Goal: Task Accomplishment & Management: Manage account settings

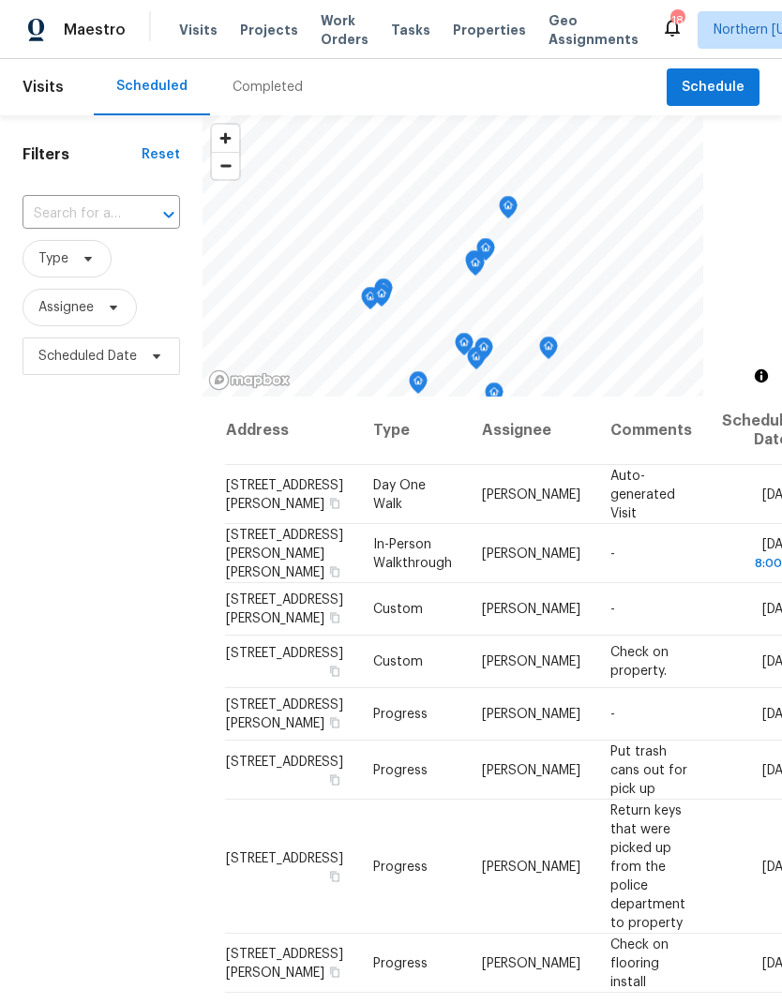
click at [61, 200] on input "text" at bounding box center [75, 214] width 105 height 29
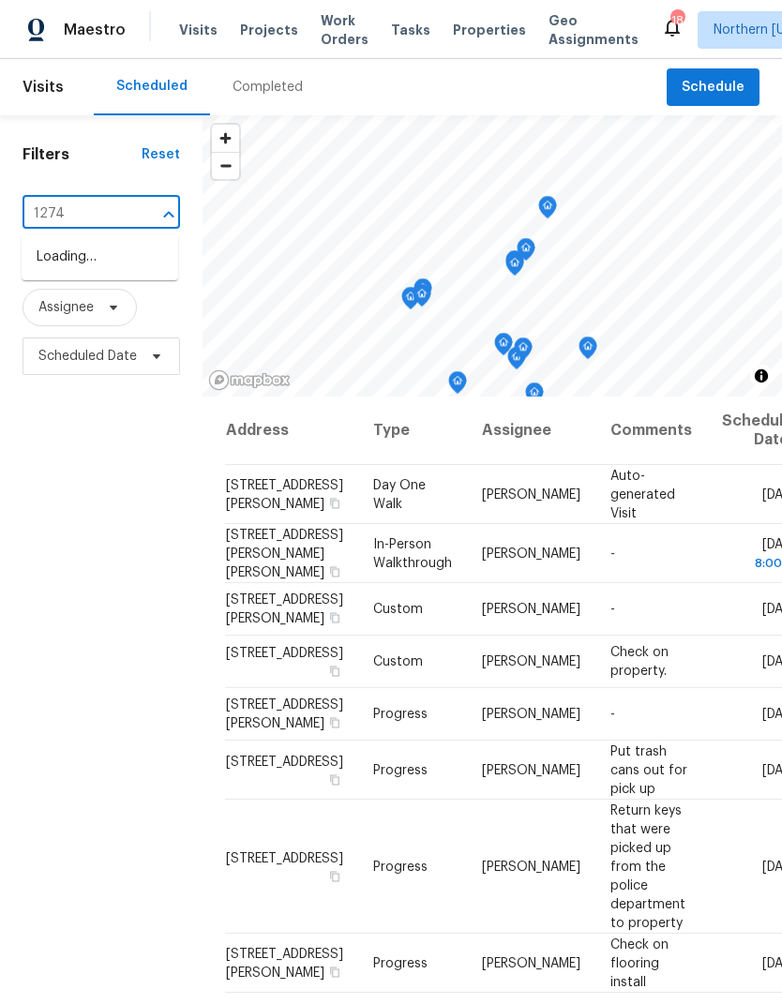
type input "12742"
click at [62, 273] on li "12742 E 104th Dr, Commerce City, CO 80022" at bounding box center [100, 257] width 157 height 31
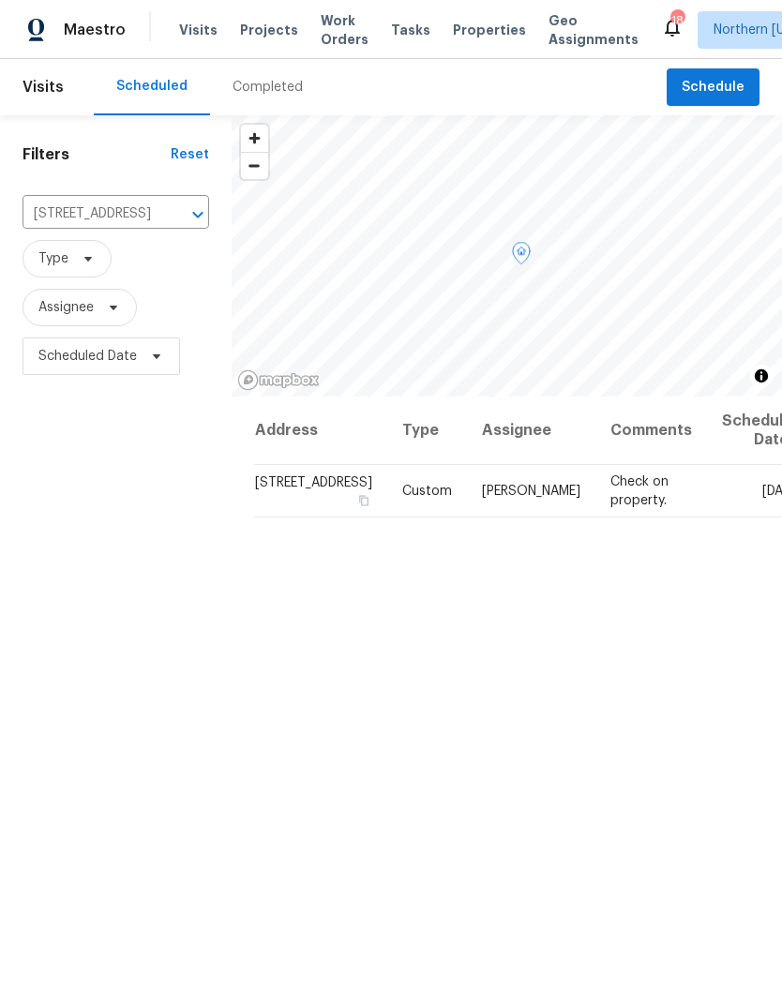
click at [0, 0] on icon at bounding box center [0, 0] width 0 height 0
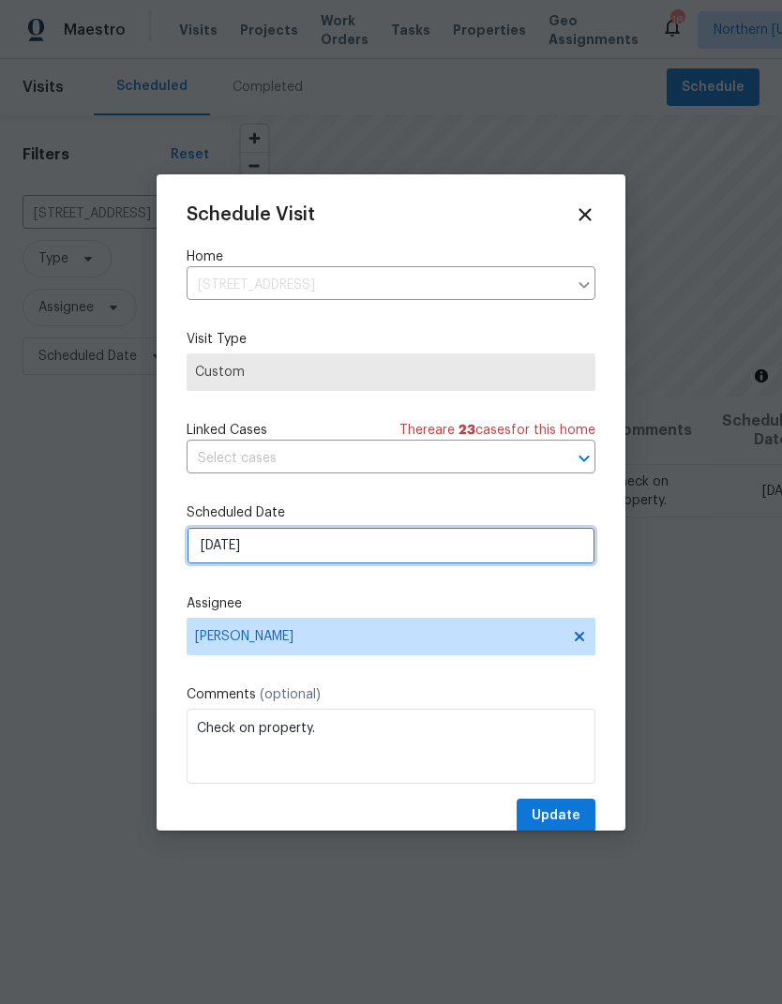
click at [217, 541] on input "8/29/2025" at bounding box center [391, 546] width 409 height 38
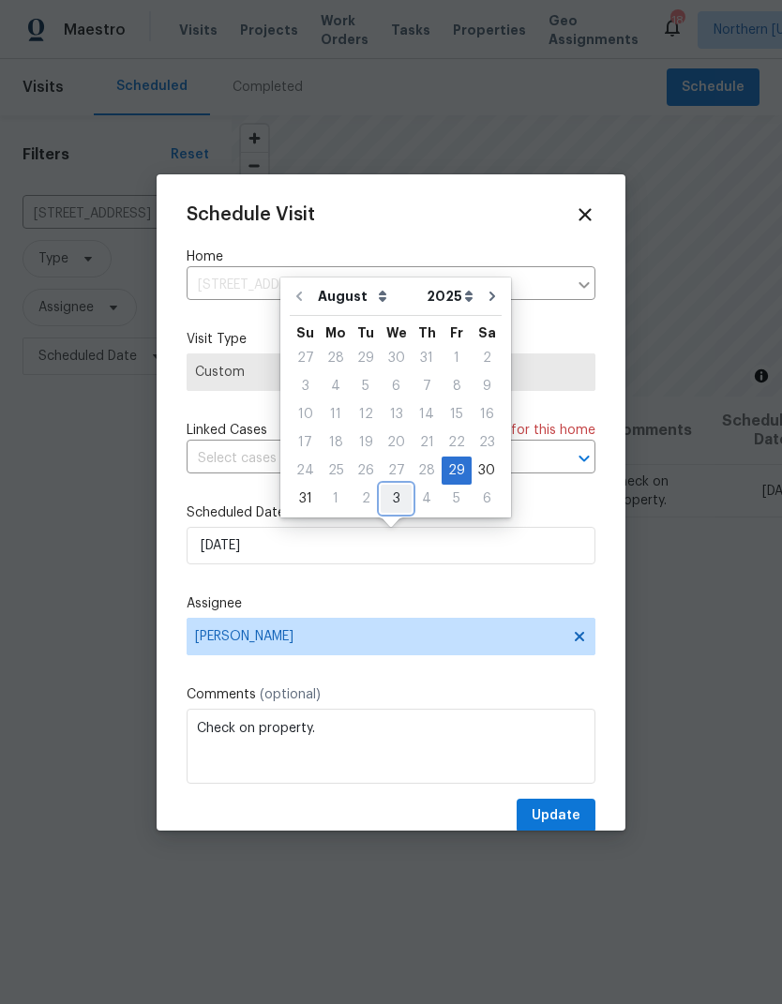
click at [382, 500] on div "3" at bounding box center [396, 499] width 31 height 26
type input "9/3/2025"
select select "8"
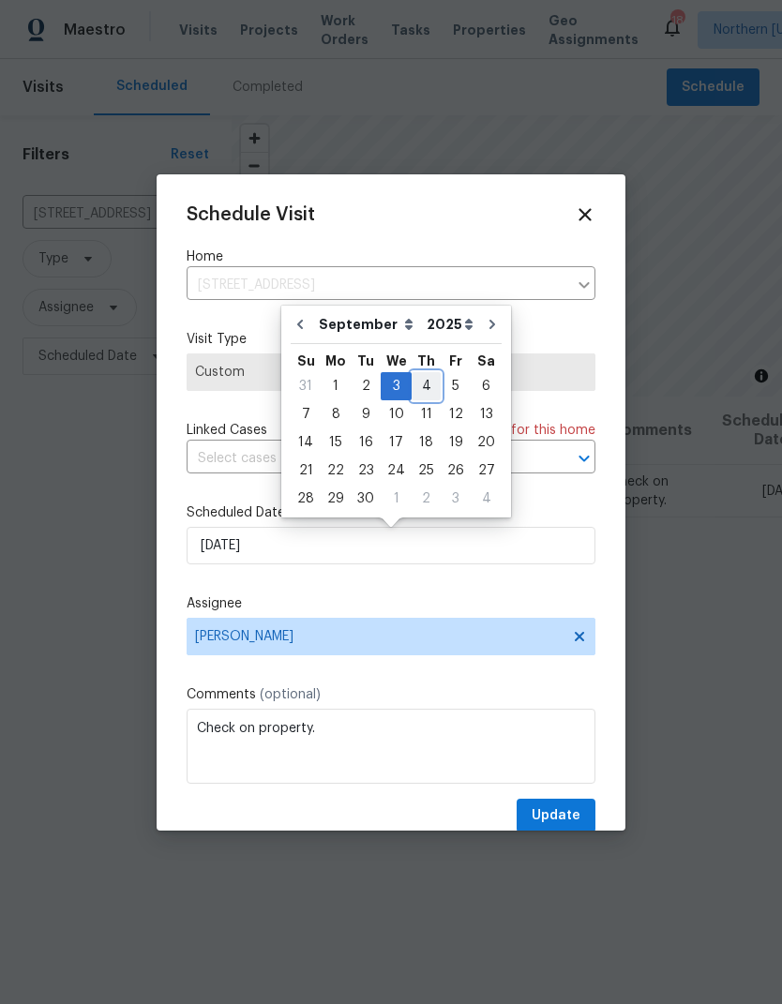
click at [412, 387] on div "4" at bounding box center [426, 386] width 29 height 26
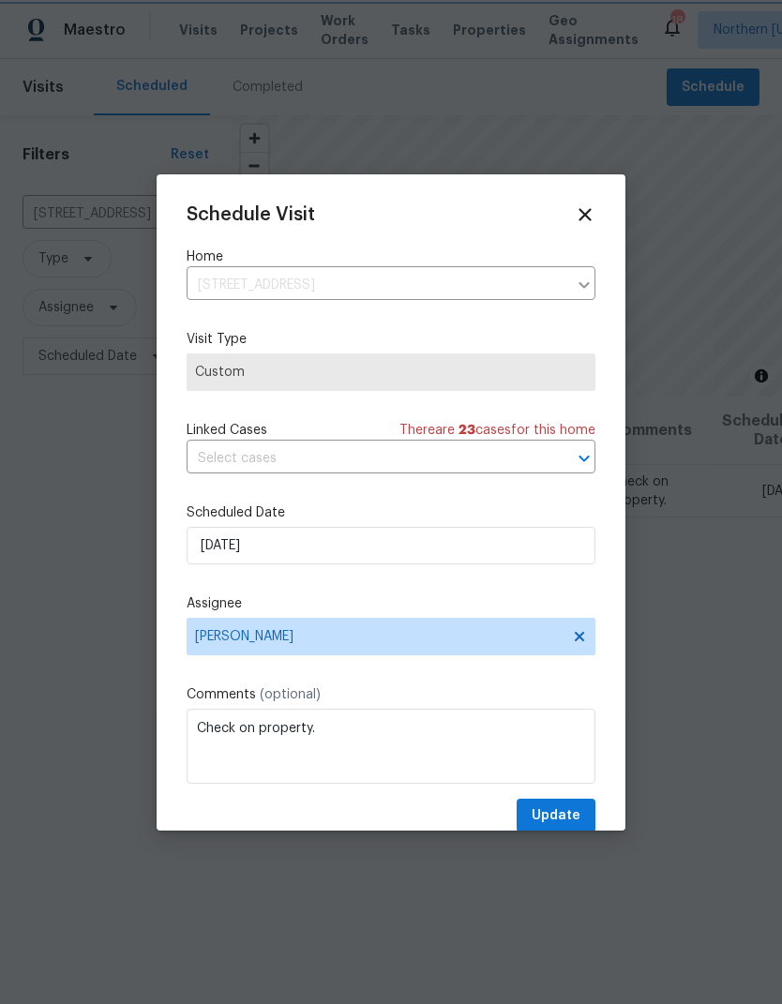
type input "9/4/2025"
click at [567, 821] on span "Update" at bounding box center [556, 816] width 49 height 23
